Goal: Task Accomplishment & Management: Manage account settings

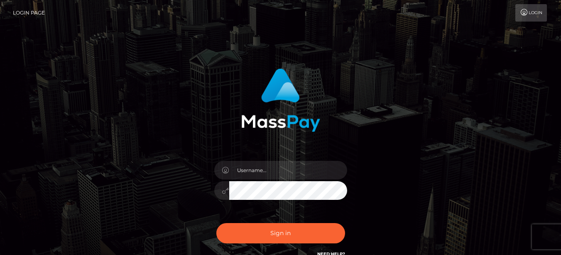
type input "[EMAIL_ADDRESS][DOMAIN_NAME]"
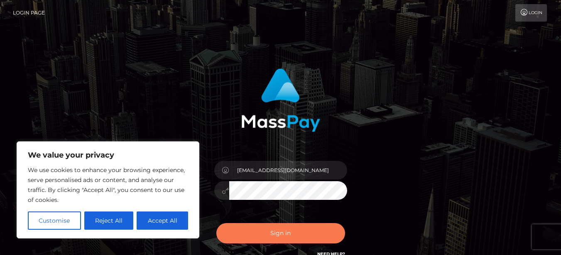
click at [288, 231] on button "Sign in" at bounding box center [280, 233] width 129 height 20
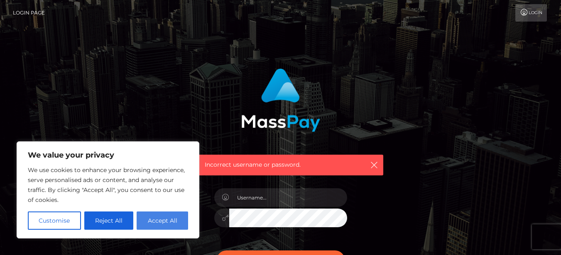
click at [166, 217] on button "Accept All" at bounding box center [162, 221] width 51 height 18
checkbox input "true"
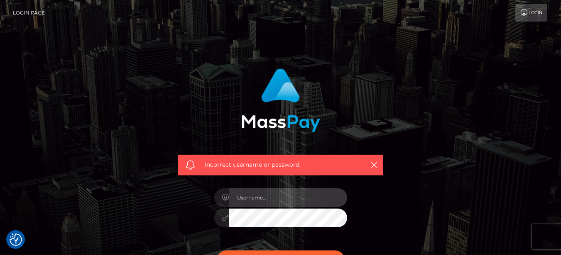
click at [238, 195] on input "text" at bounding box center [288, 198] width 118 height 19
type input "g0dd3ssrainn@gmail.com"
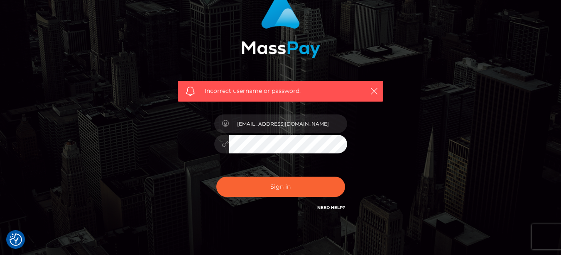
scroll to position [78, 0]
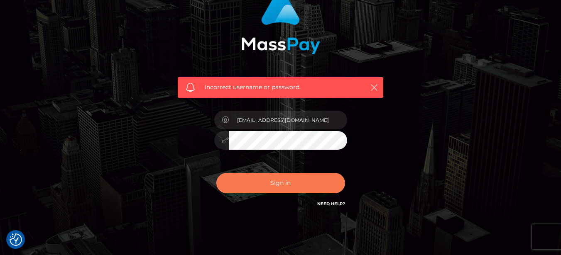
click at [296, 183] on button "Sign in" at bounding box center [280, 183] width 129 height 20
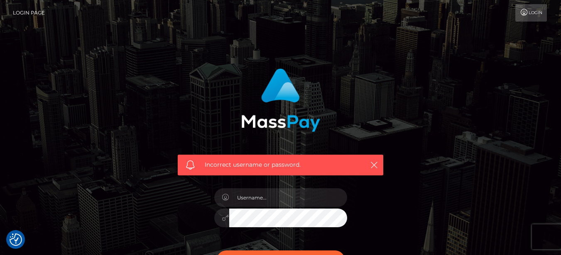
checkbox input "true"
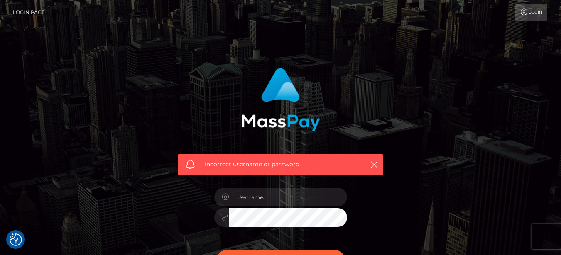
scroll to position [108, 0]
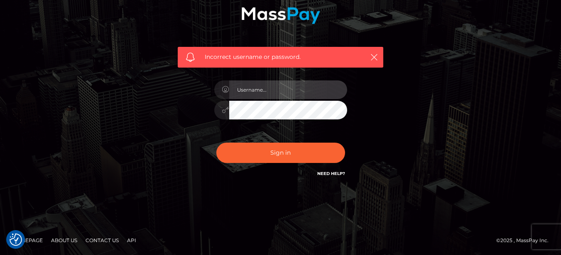
click at [284, 83] on input "text" at bounding box center [288, 90] width 118 height 19
click at [330, 174] on link "Need Help?" at bounding box center [331, 173] width 28 height 5
click at [336, 172] on link "Need Help?" at bounding box center [331, 173] width 28 height 5
click at [324, 174] on link "Need Help?" at bounding box center [331, 173] width 28 height 5
click at [294, 86] on input "text" at bounding box center [288, 90] width 118 height 19
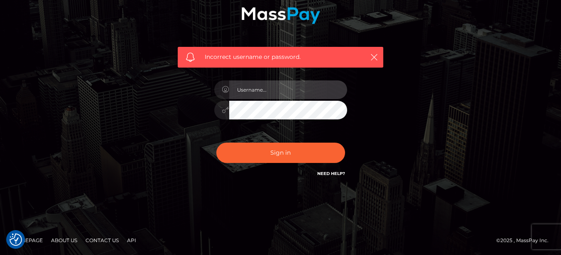
type input "g0dd3ssrainn@gmail.com"
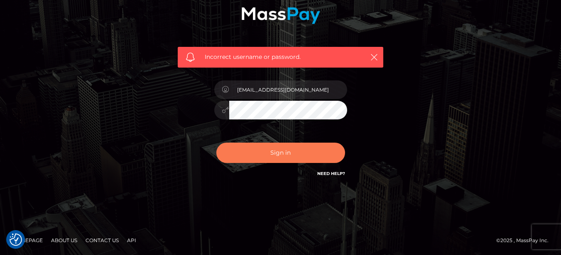
click at [284, 157] on button "Sign in" at bounding box center [280, 153] width 129 height 20
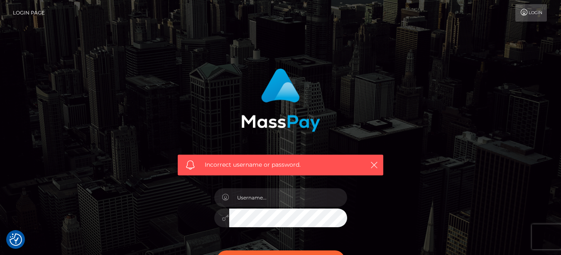
click at [522, 13] on icon at bounding box center [524, 12] width 9 height 7
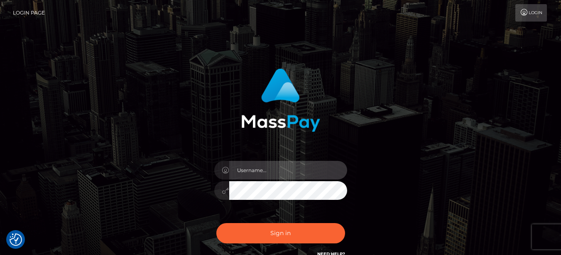
click at [299, 171] on input "text" at bounding box center [288, 170] width 118 height 19
type input "g0dd3ssrainn@gmail.com"
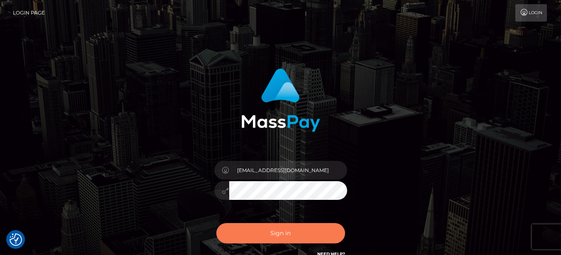
click at [295, 235] on button "Sign in" at bounding box center [280, 233] width 129 height 20
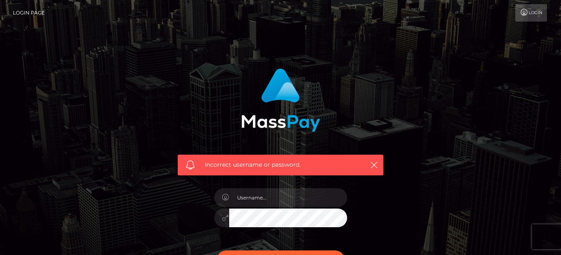
scroll to position [108, 0]
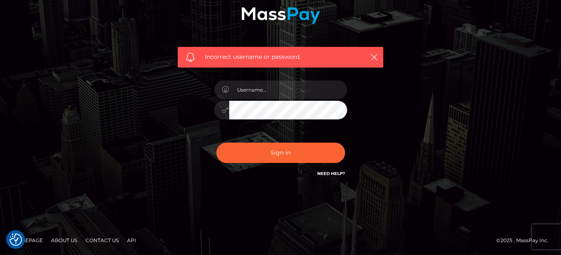
click at [327, 175] on link "Need Help?" at bounding box center [331, 173] width 28 height 5
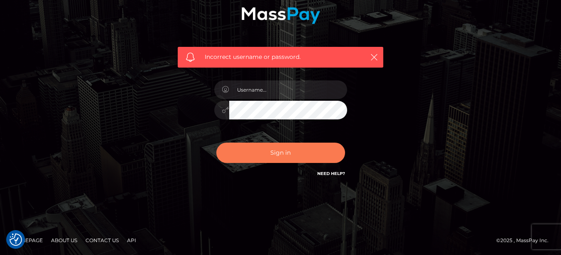
click at [269, 158] on button "Sign in" at bounding box center [280, 153] width 129 height 20
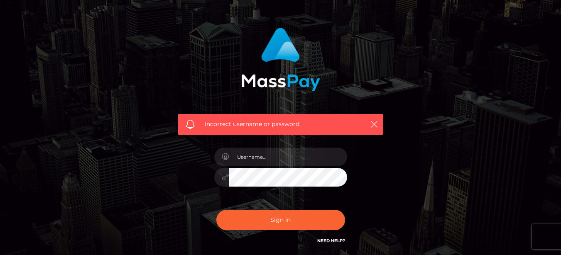
scroll to position [108, 0]
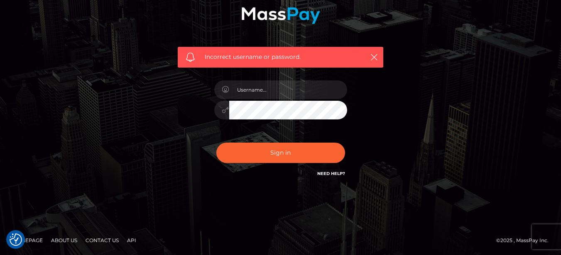
click at [323, 174] on link "Need Help?" at bounding box center [331, 173] width 28 height 5
